Goal: Task Accomplishment & Management: Manage account settings

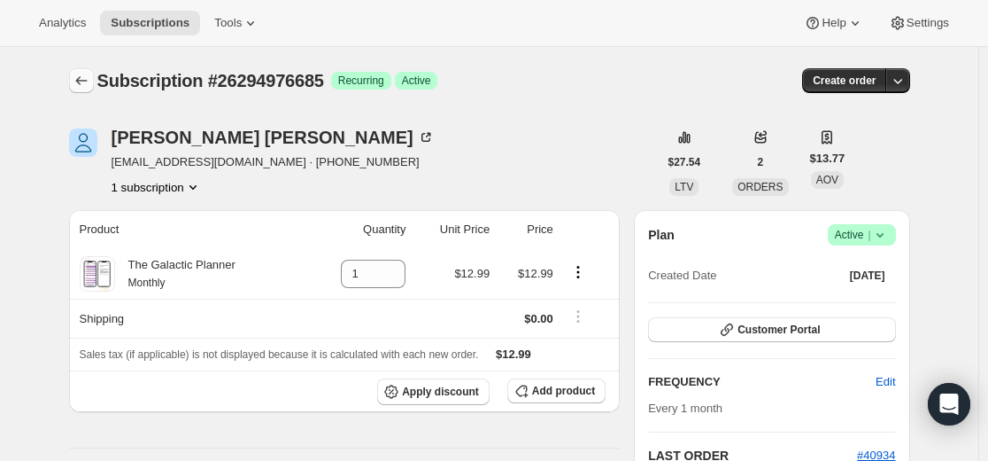
click at [90, 83] on icon "Subscriptions" at bounding box center [82, 81] width 18 height 18
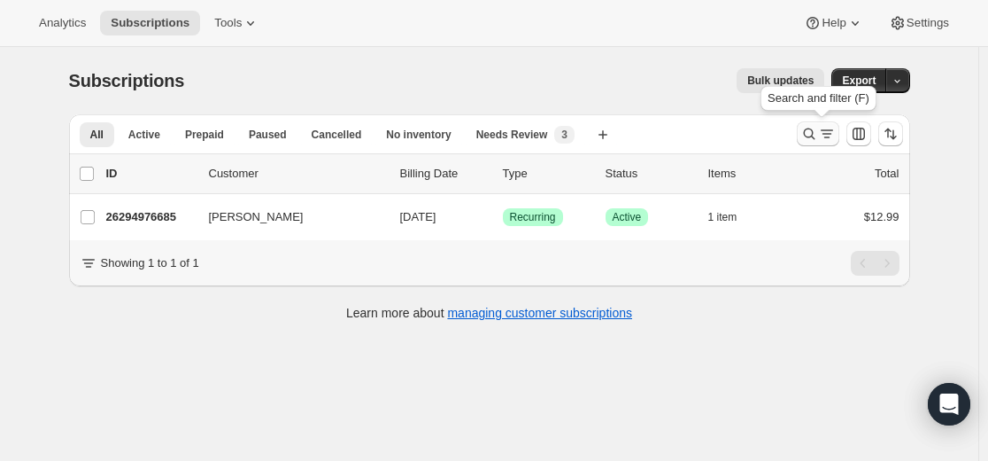
click at [811, 139] on icon "Search and filter results" at bounding box center [810, 134] width 18 height 18
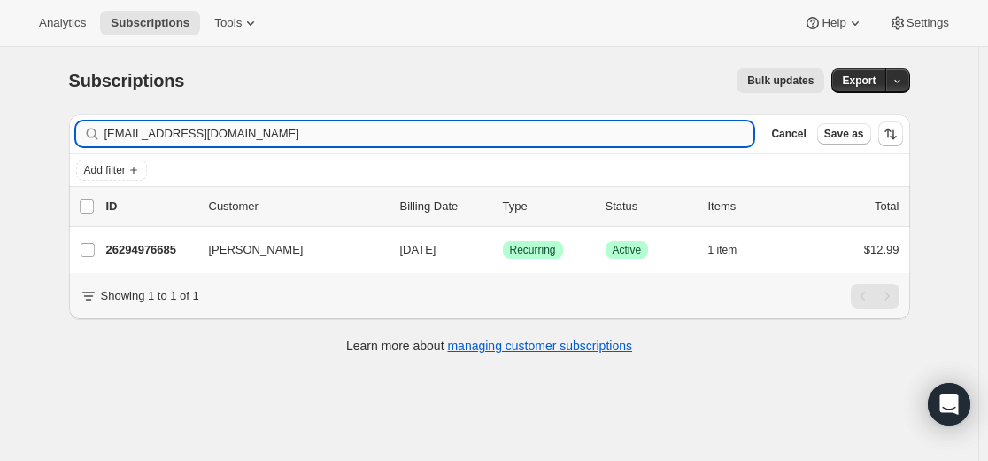
click at [656, 139] on input "kochiejar@att.net" at bounding box center [430, 133] width 650 height 25
type input "blackpanther369@googlemail.com"
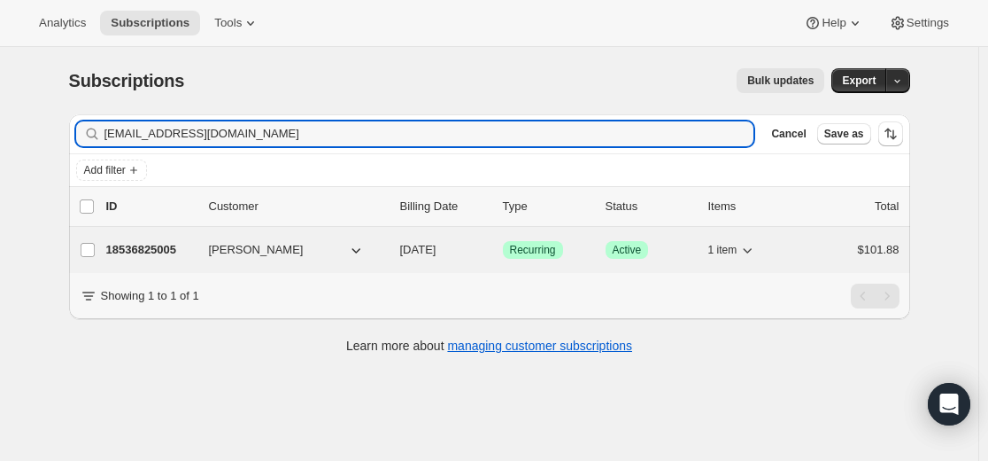
click at [165, 247] on p "18536825005" at bounding box center [150, 250] width 89 height 18
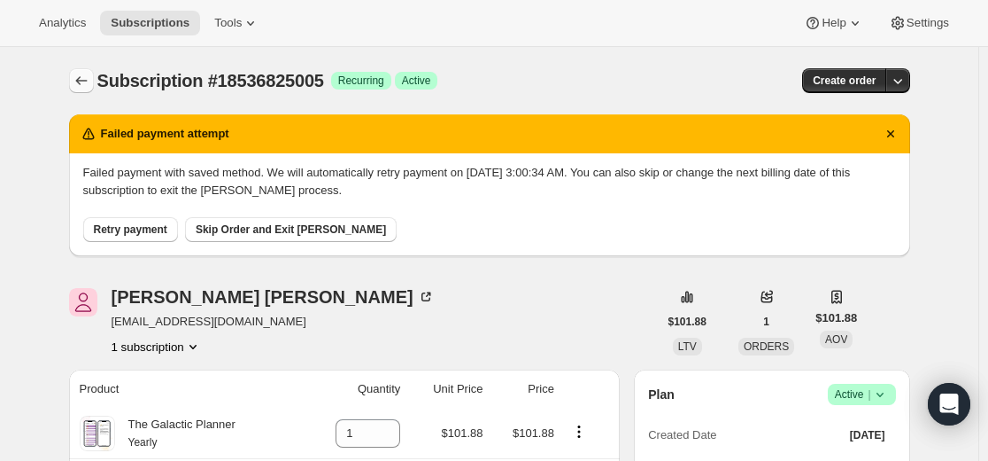
click at [85, 73] on icon "Subscriptions" at bounding box center [82, 81] width 18 height 18
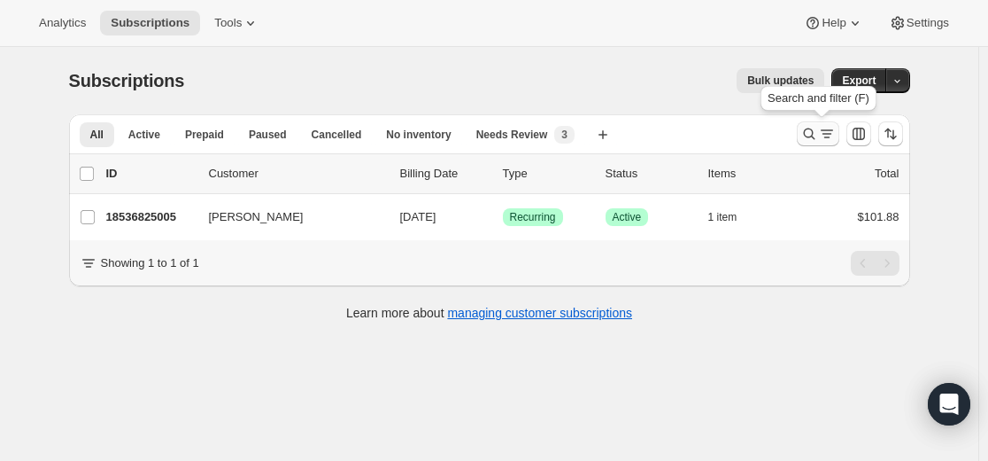
click at [809, 131] on icon "Search and filter results" at bounding box center [809, 134] width 12 height 12
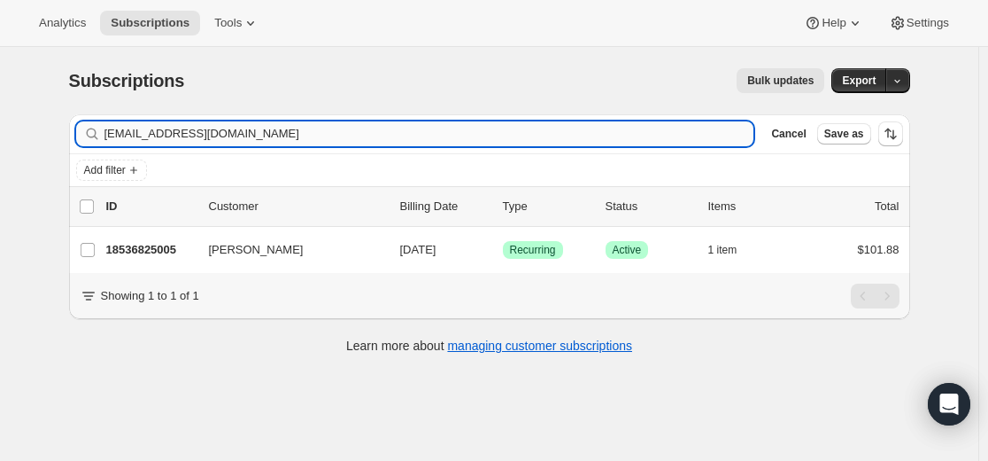
click at [517, 141] on input "blackpanther369@googlemail.com" at bounding box center [430, 133] width 650 height 25
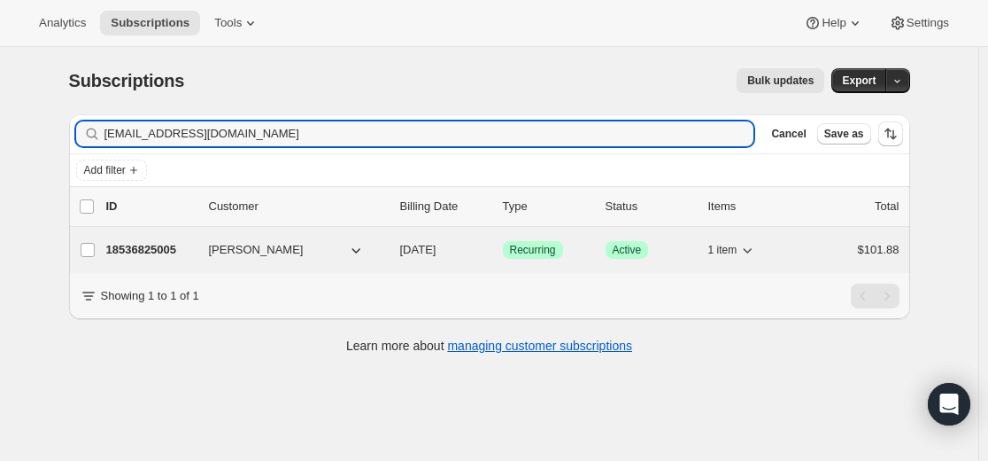
click at [148, 252] on p "18536825005" at bounding box center [150, 250] width 89 height 18
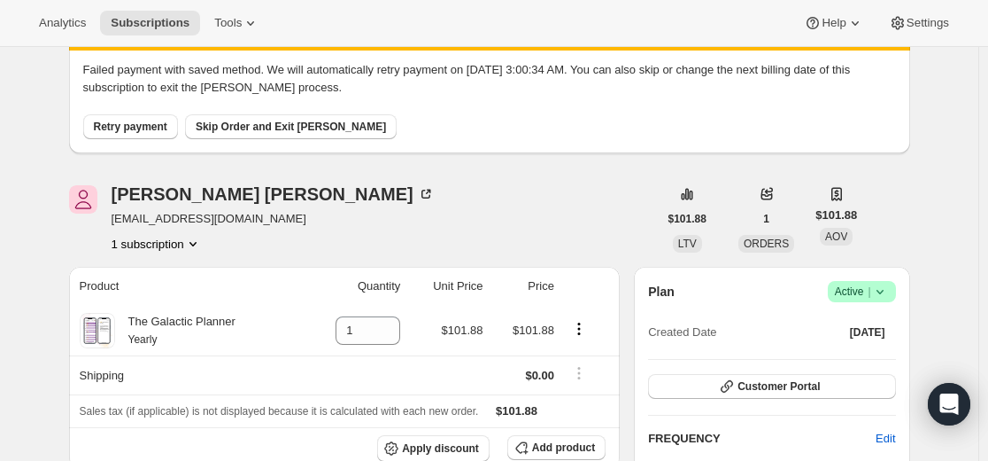
scroll to position [89, 0]
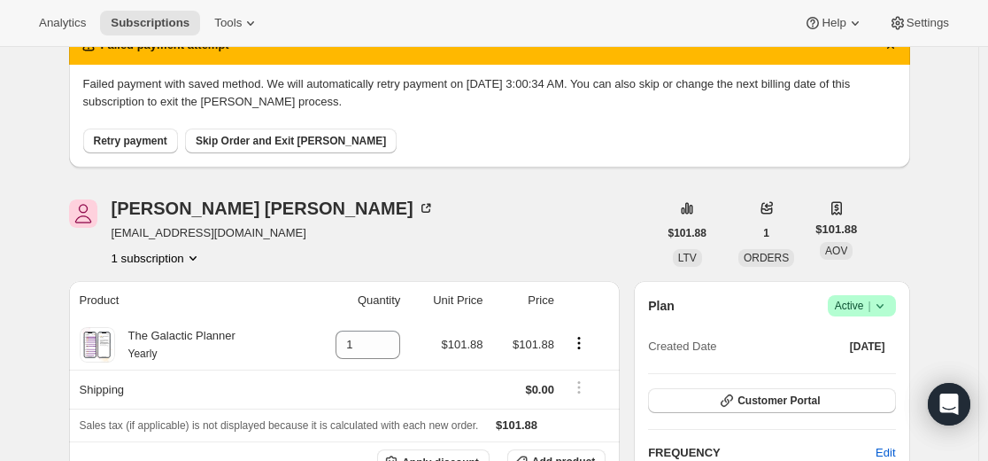
click at [889, 305] on icon at bounding box center [881, 306] width 18 height 18
click at [875, 367] on span "Cancel subscription" at bounding box center [860, 370] width 100 height 13
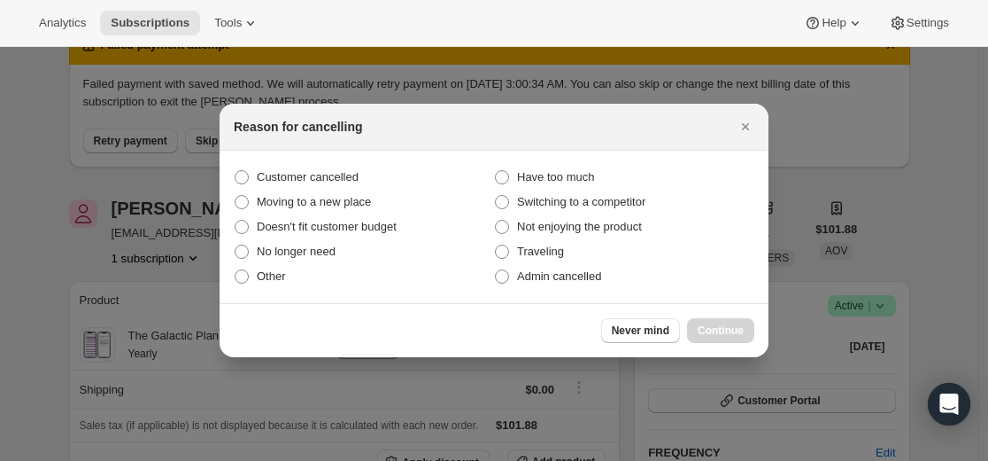
scroll to position [0, 0]
drag, startPoint x: 370, startPoint y: 175, endPoint x: 425, endPoint y: 213, distance: 66.3
click at [369, 175] on label "Customer cancelled" at bounding box center [364, 177] width 260 height 25
click at [236, 171] on input "Customer cancelled" at bounding box center [235, 170] width 1 height 1
radio input "true"
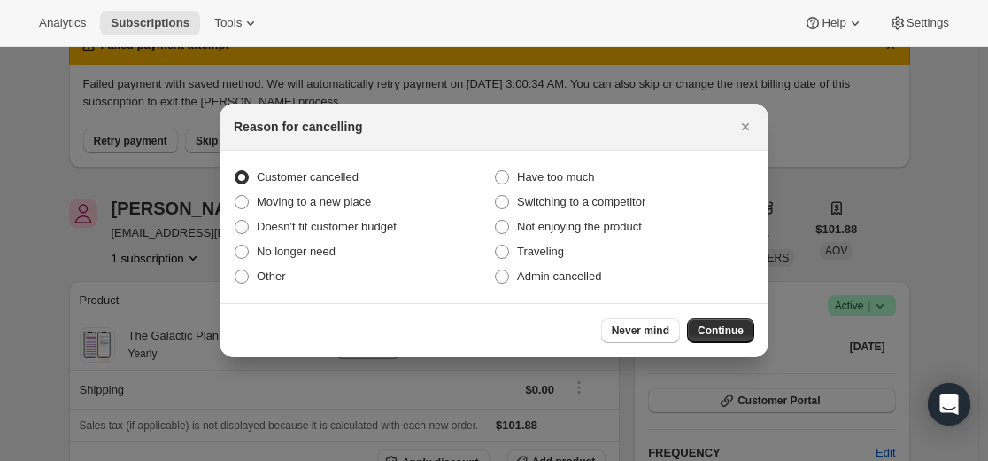
click at [722, 330] on span "Continue" at bounding box center [721, 330] width 46 height 14
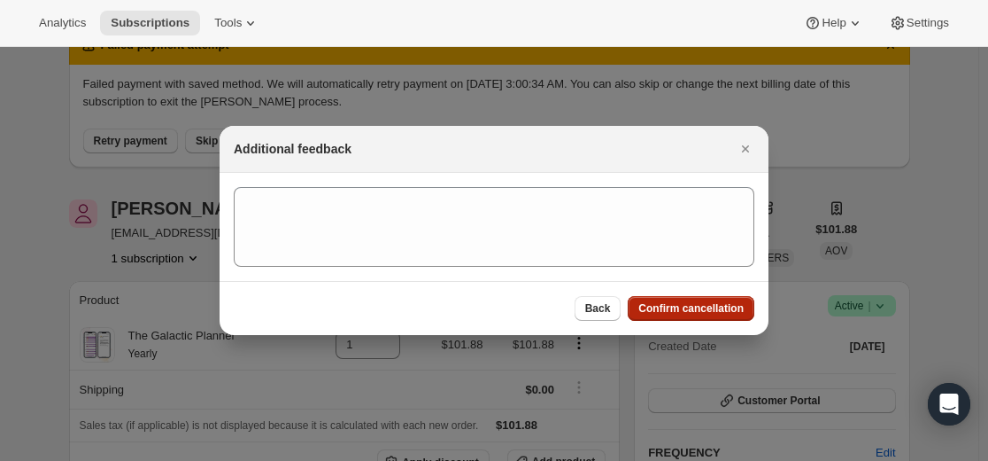
click at [690, 308] on span "Confirm cancellation" at bounding box center [691, 308] width 105 height 14
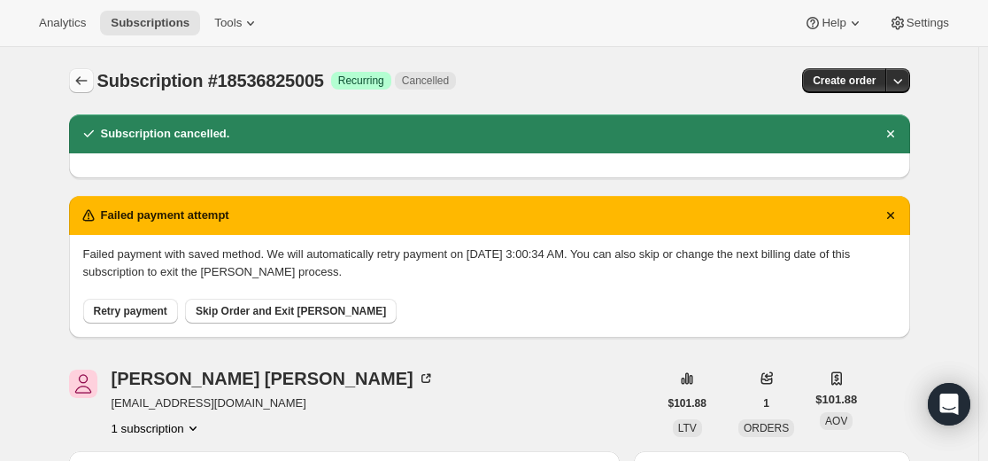
click at [85, 83] on icon "Subscriptions" at bounding box center [82, 81] width 18 height 18
